Goal: Information Seeking & Learning: Learn about a topic

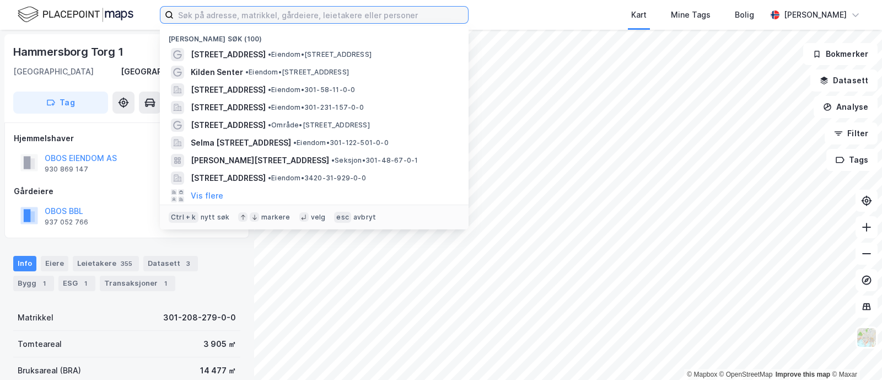
click at [201, 14] on input at bounding box center [321, 15] width 295 height 17
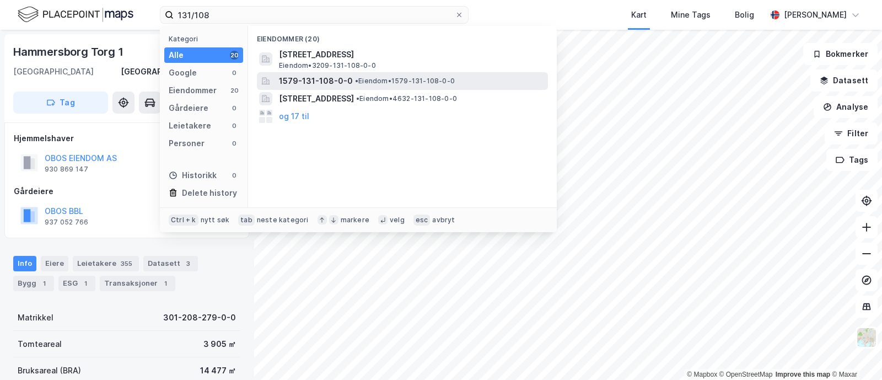
click at [331, 81] on span "1579-131-108-0-0" at bounding box center [316, 80] width 74 height 13
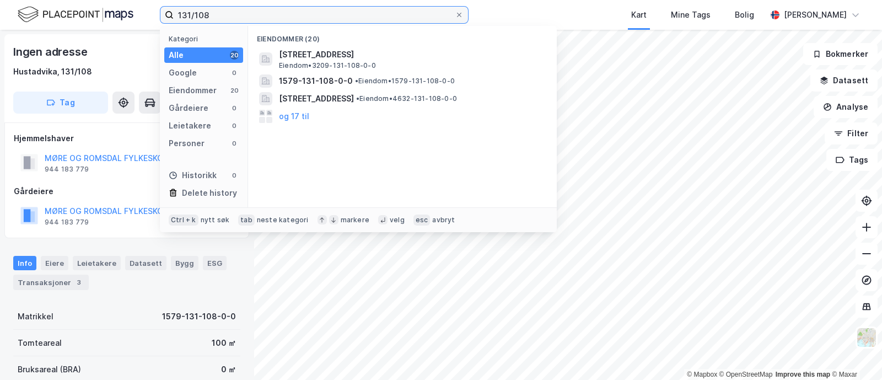
click at [218, 12] on input "131/108" at bounding box center [314, 15] width 281 height 17
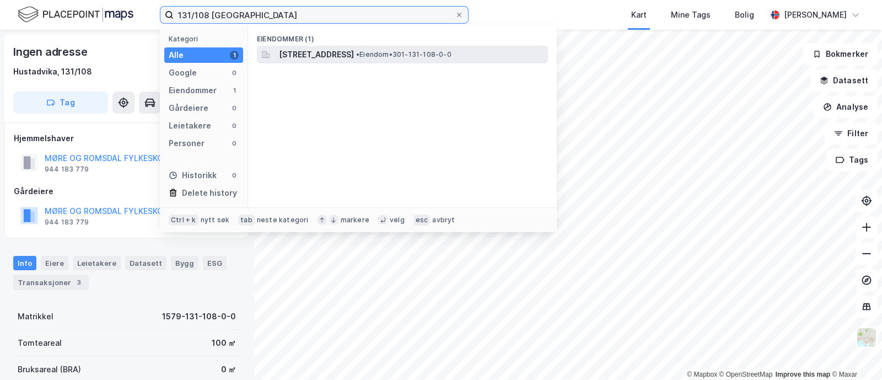
type input "131/108 [GEOGRAPHIC_DATA]"
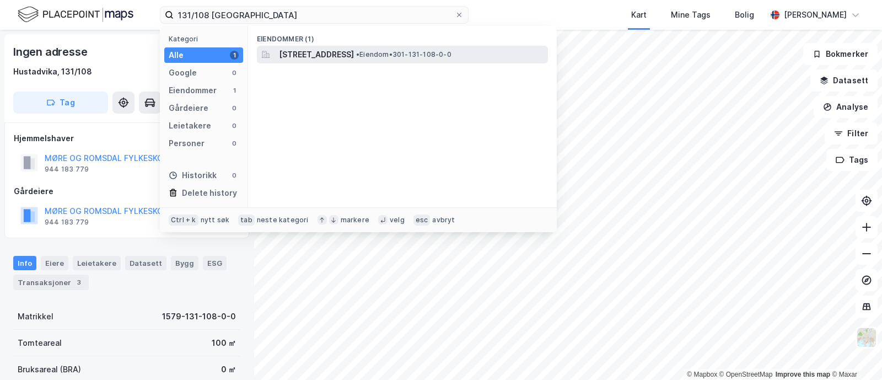
click at [307, 52] on span "[STREET_ADDRESS]" at bounding box center [316, 54] width 75 height 13
